Goal: Find specific page/section: Find specific page/section

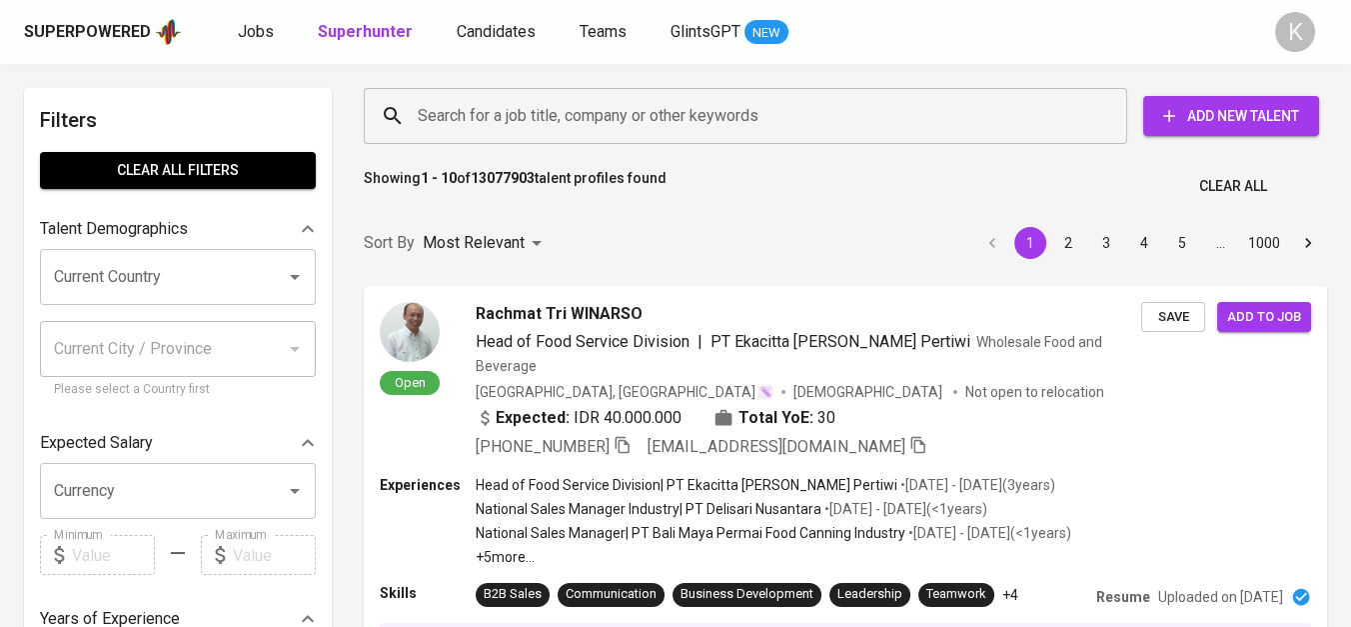
click at [540, 128] on input "Search for a job title, company or other keywords" at bounding box center [751, 116] width 676 height 38
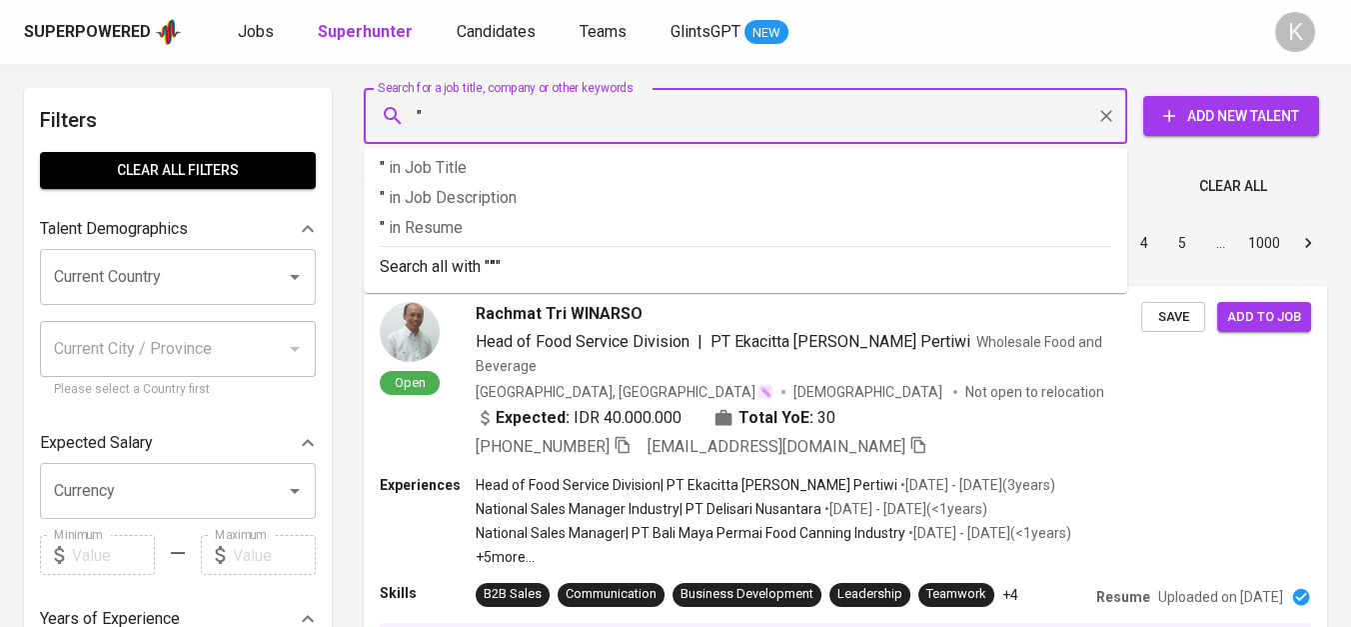
paste input "[PERSON_NAME]"
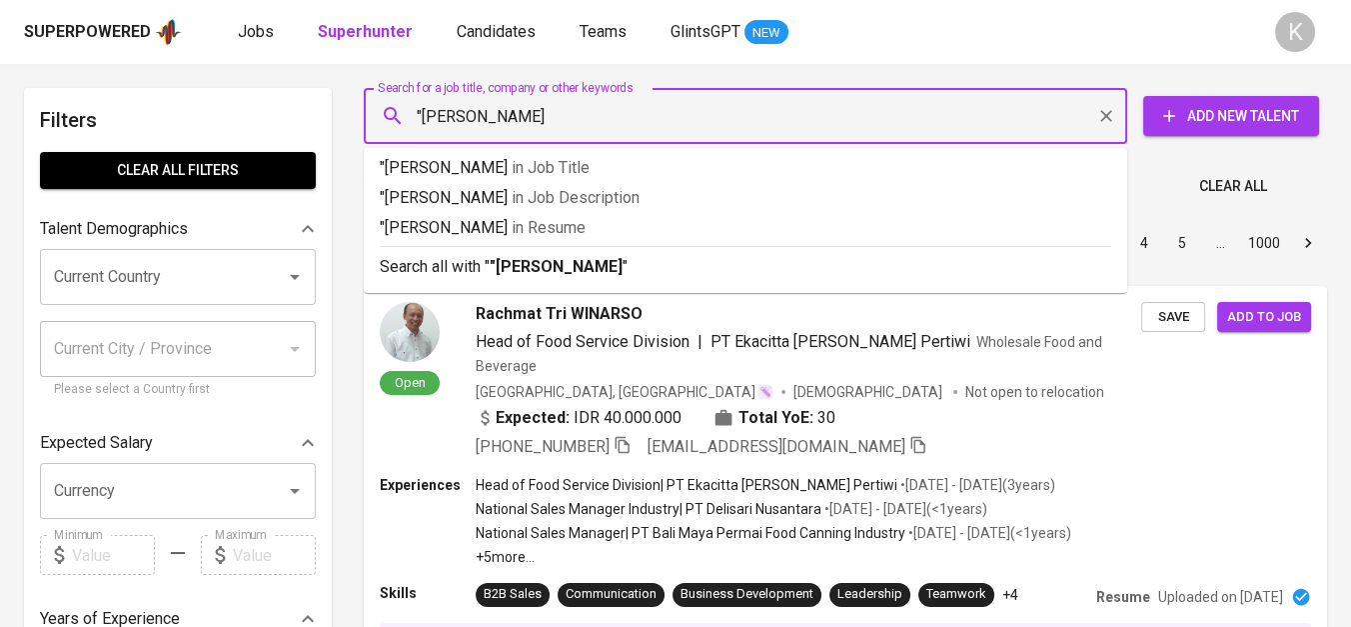
type input ""[PERSON_NAME]""
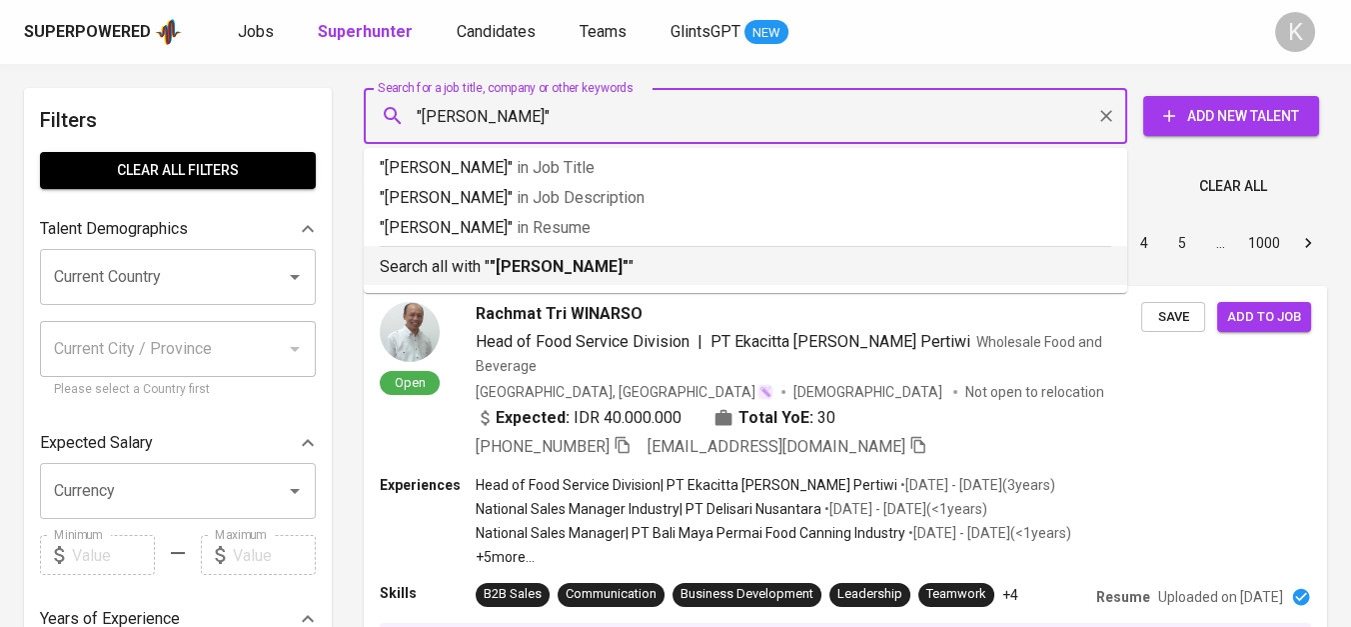
click at [538, 266] on b ""[PERSON_NAME]"" at bounding box center [559, 266] width 139 height 19
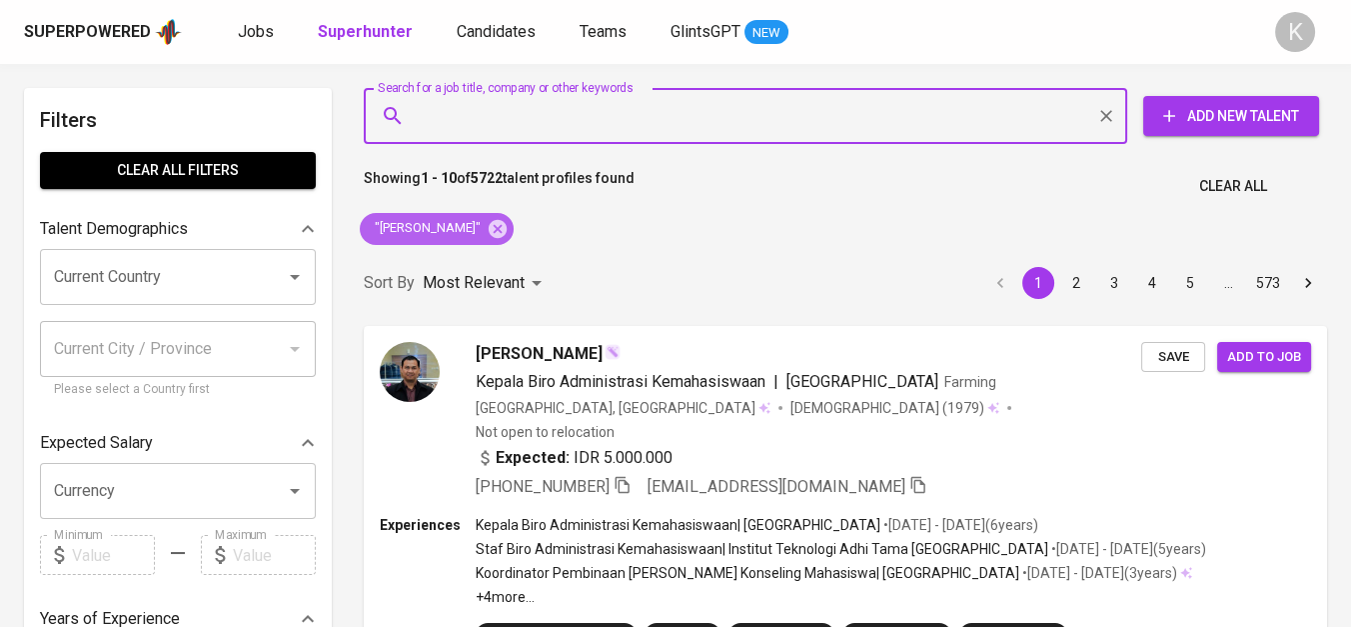
drag, startPoint x: 512, startPoint y: 224, endPoint x: 540, endPoint y: 100, distance: 127.1
click at [509, 224] on icon at bounding box center [498, 229] width 22 height 22
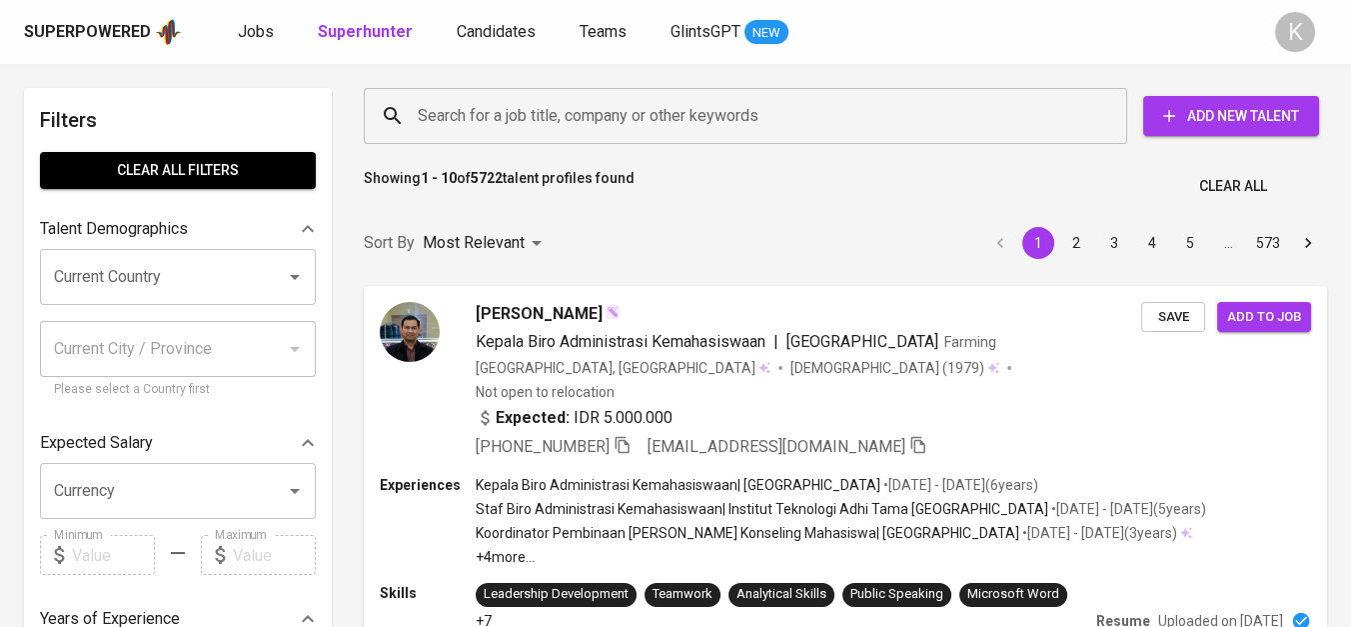
click at [540, 100] on input "Search for a job title, company or other keywords" at bounding box center [751, 116] width 676 height 38
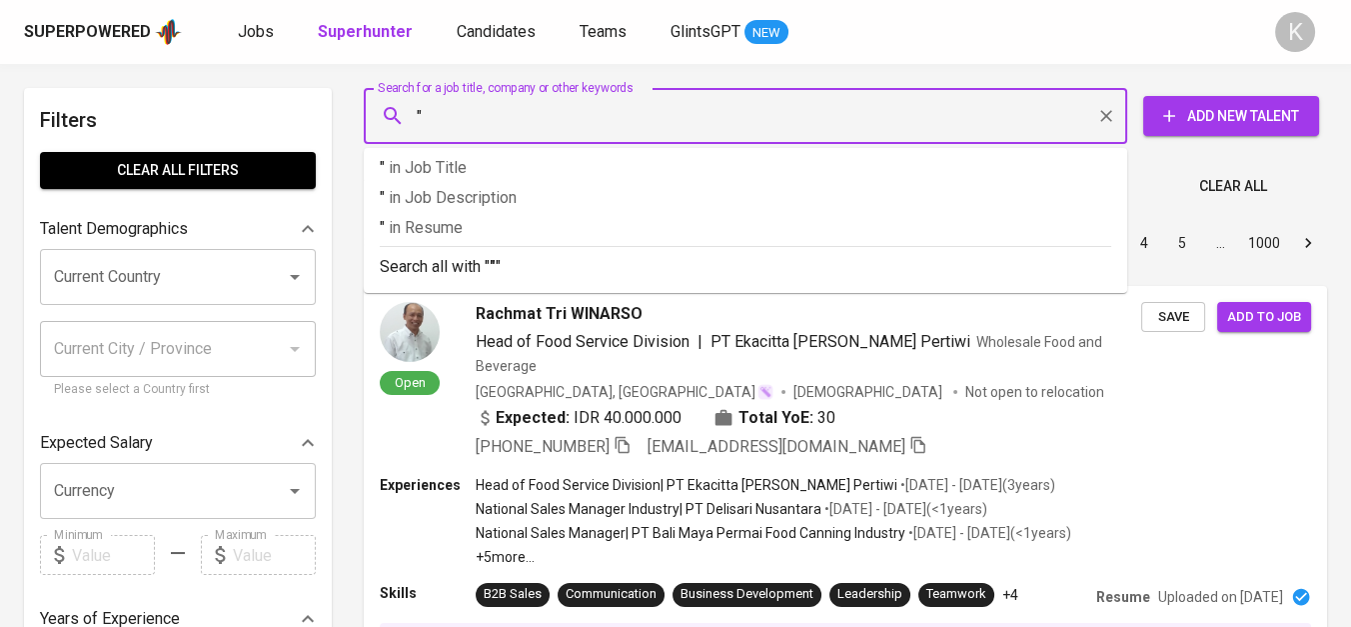
paste input "[PERSON_NAME]"
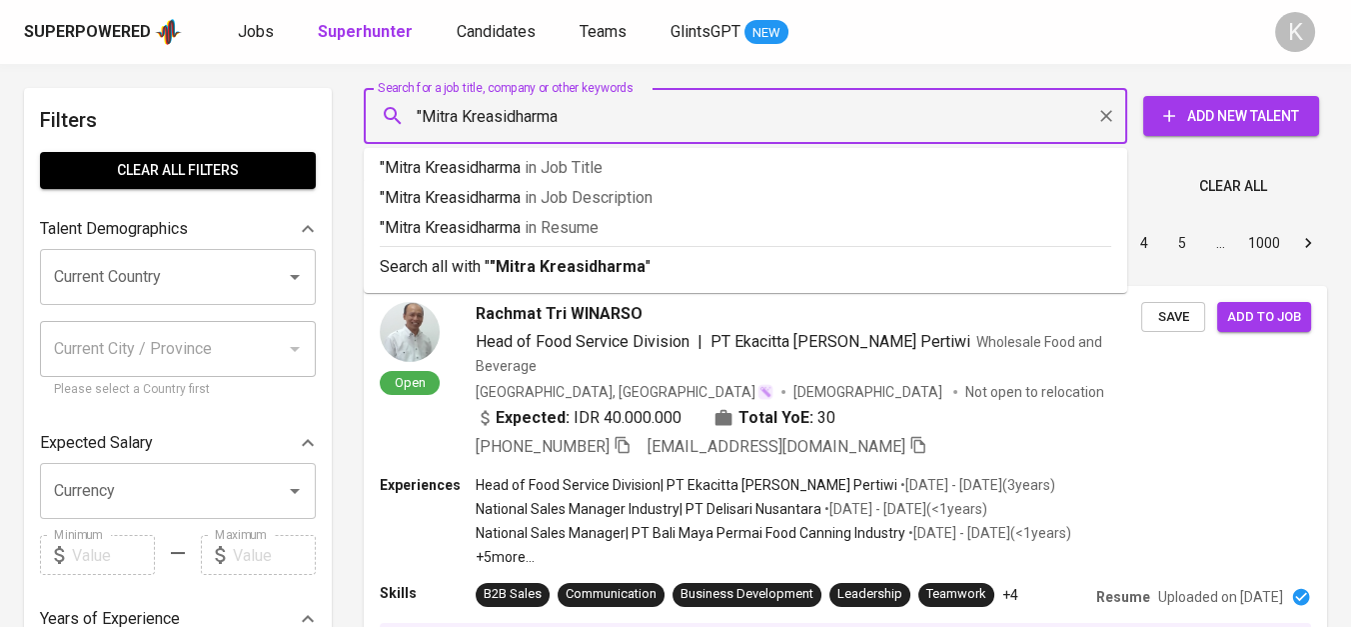
type input ""Mitra Kreasidharma""
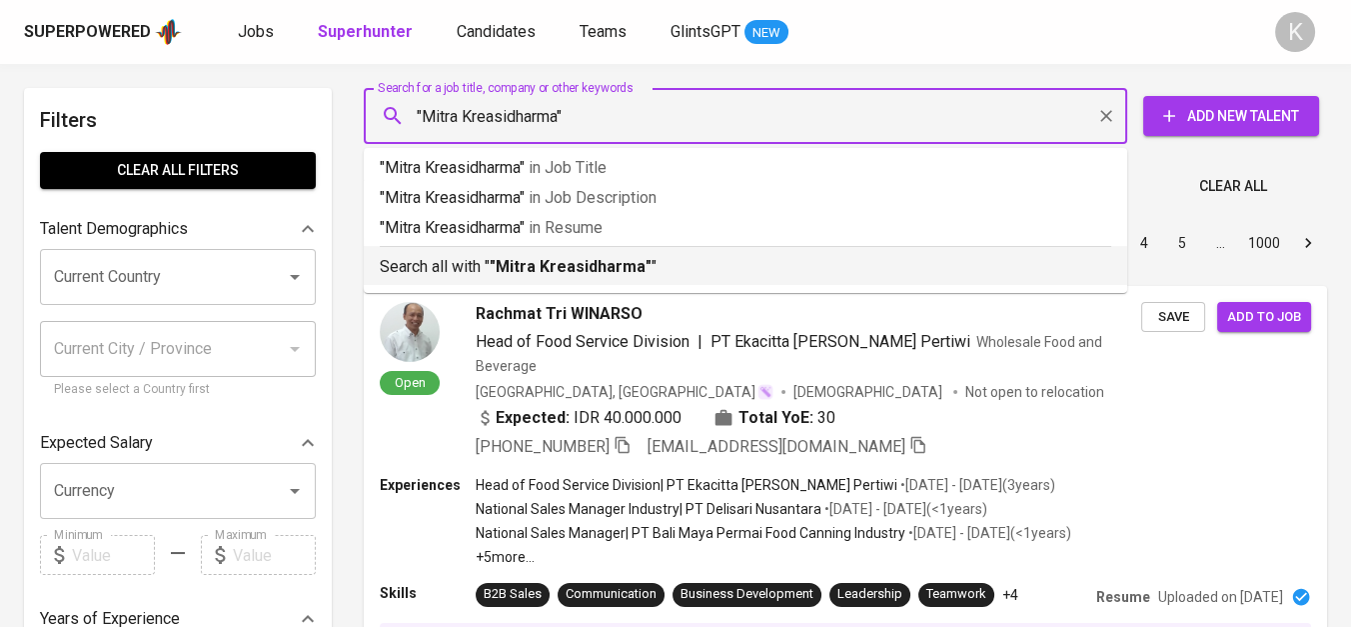
click at [589, 279] on li "Search all with " "[PERSON_NAME]" "" at bounding box center [746, 265] width 764 height 39
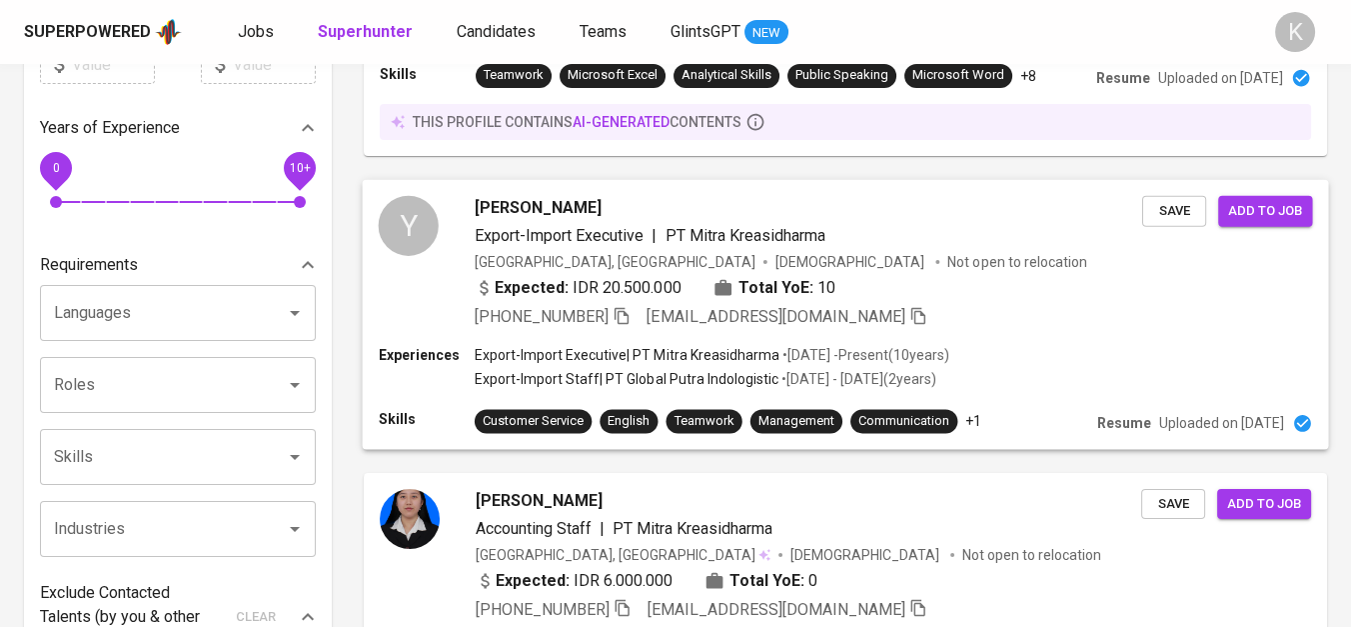
scroll to position [444, 0]
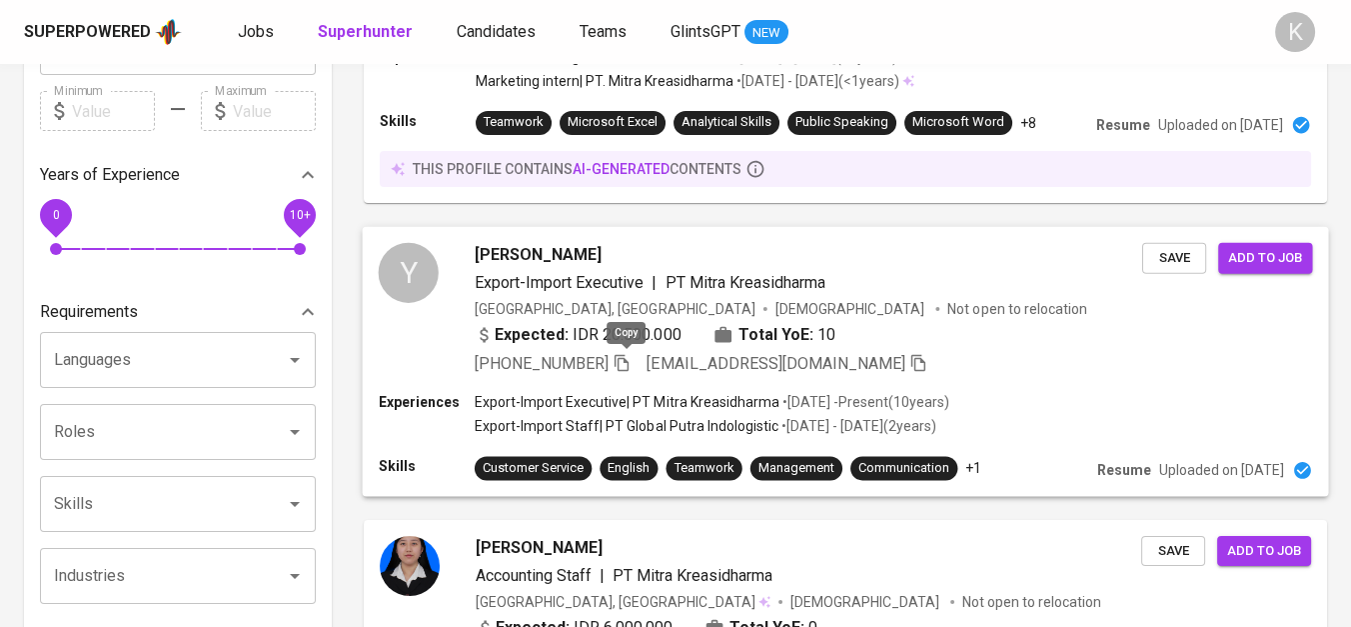
click at [627, 353] on icon "button" at bounding box center [622, 362] width 18 height 18
